Goal: Information Seeking & Learning: Learn about a topic

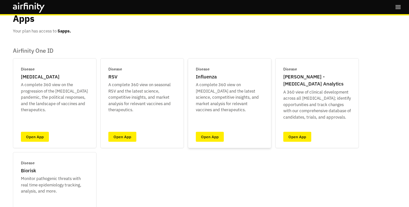
scroll to position [16, 0]
click at [211, 138] on link "Open App" at bounding box center [210, 137] width 28 height 10
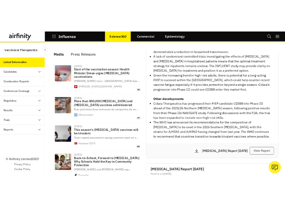
scroll to position [69, 0]
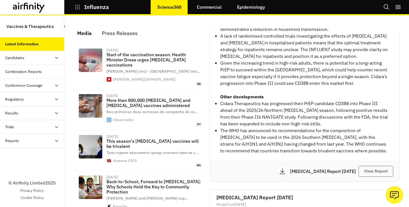
click at [280, 171] on icon "grid" at bounding box center [282, 171] width 5 height 6
click at [77, 7] on icon "button" at bounding box center [78, 7] width 6 height 6
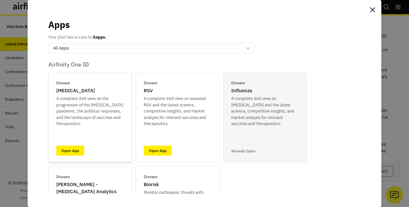
click at [80, 116] on p "A complete 360 view on the progression of the [MEDICAL_DATA] pandemic, the poli…" at bounding box center [90, 111] width 68 height 32
click at [73, 146] on link "Open App" at bounding box center [70, 151] width 28 height 10
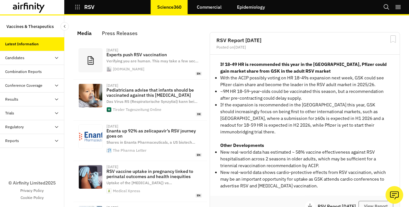
click at [76, 7] on icon "button" at bounding box center [78, 7] width 6 height 6
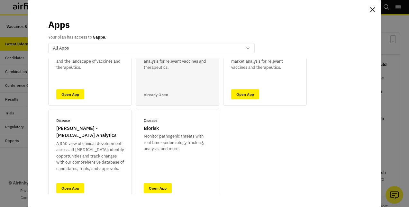
scroll to position [57, 0]
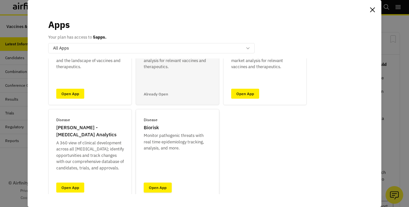
click at [158, 184] on link "Open App" at bounding box center [158, 188] width 28 height 10
